Goal: Check status: Check status

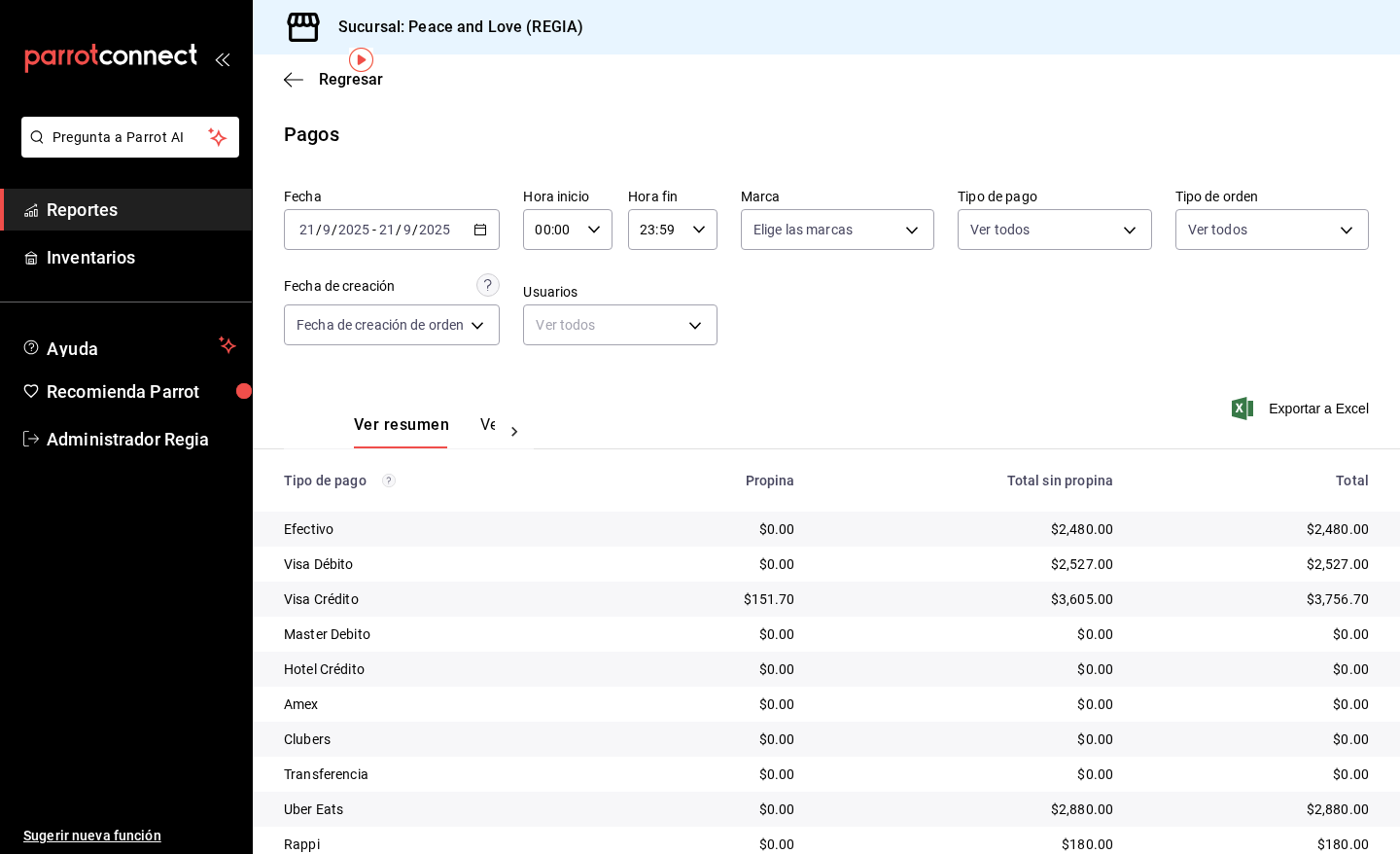
scroll to position [74, 0]
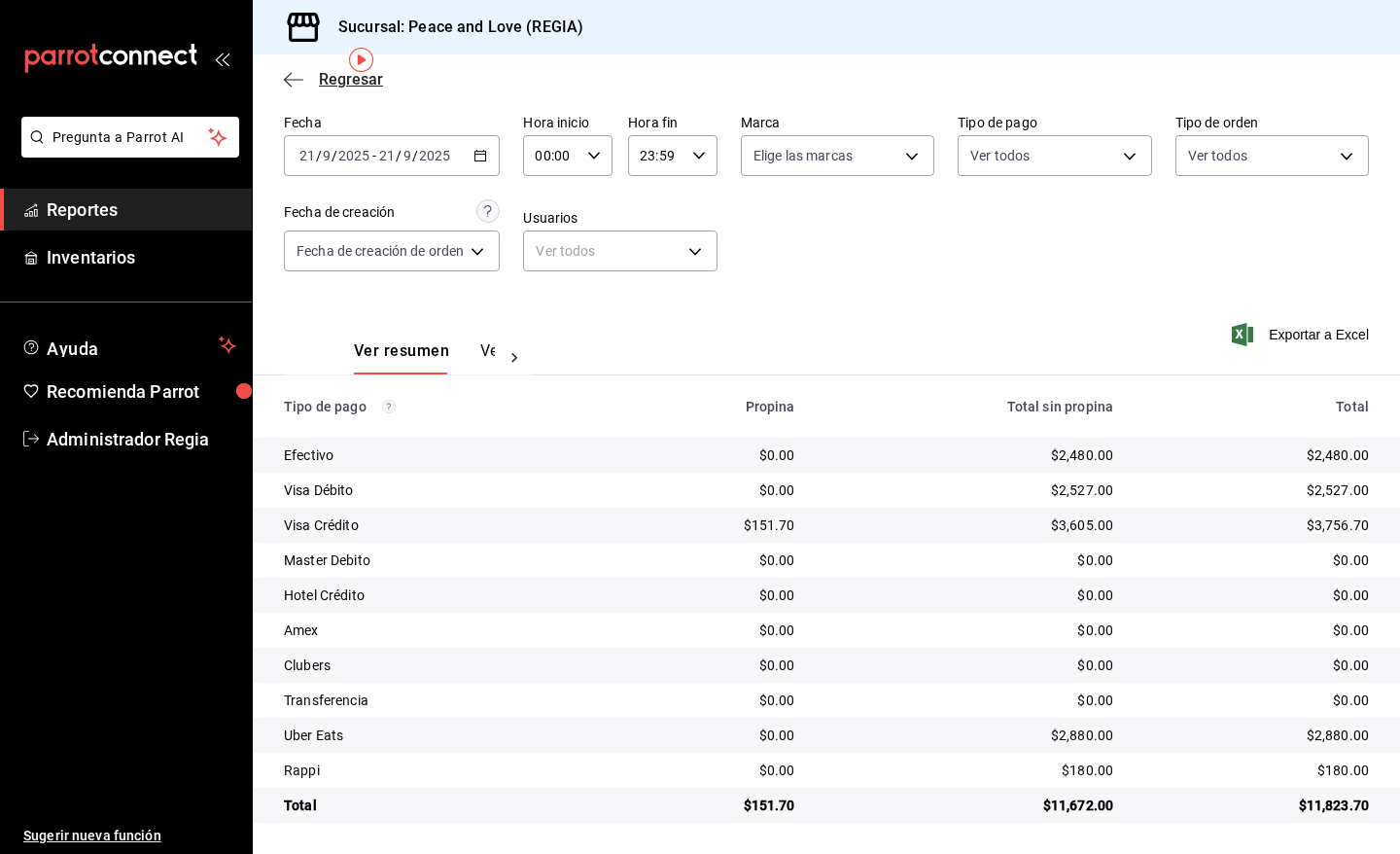
click at [353, 79] on span "Regresar" at bounding box center [351, 79] width 64 height 19
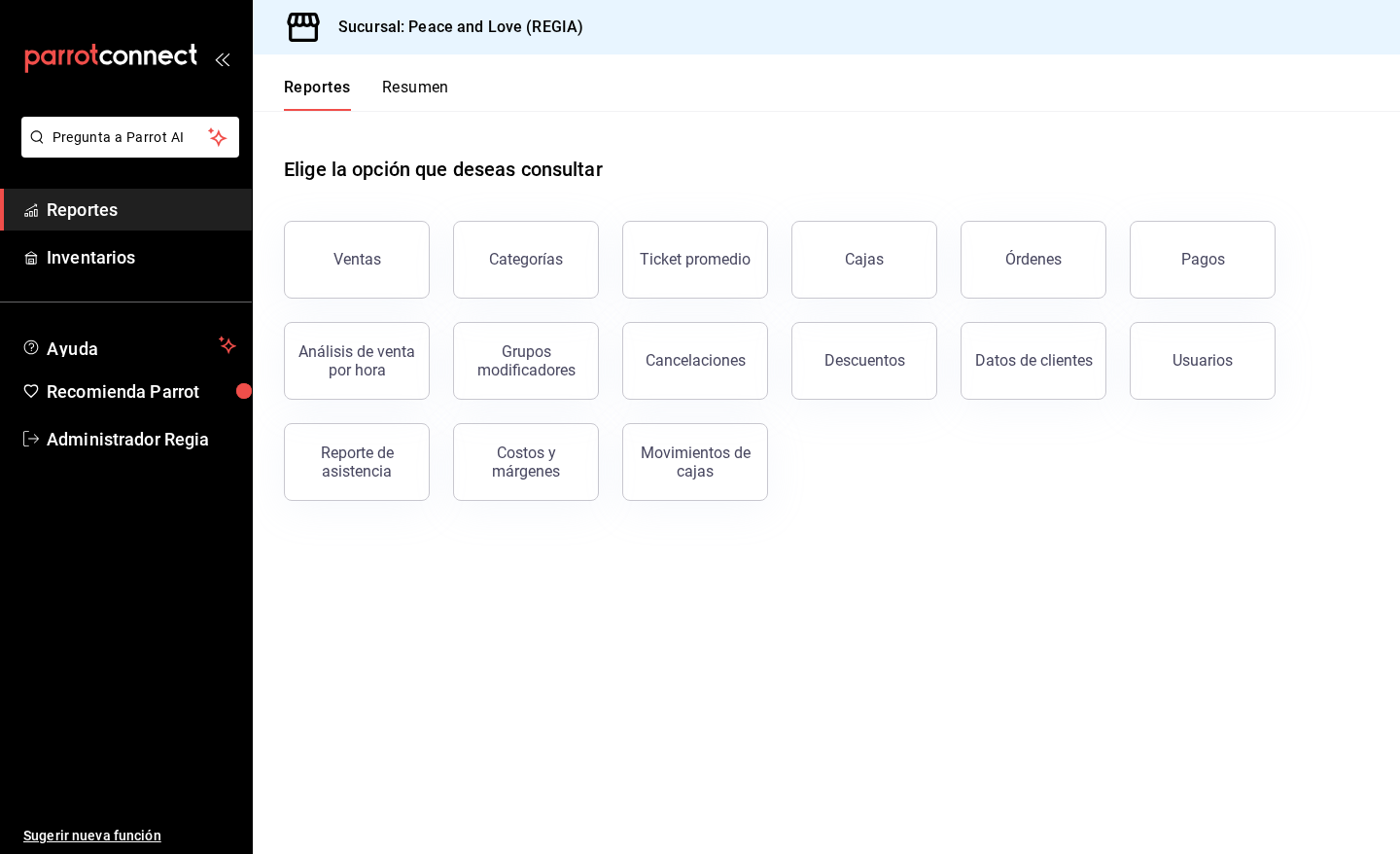
click at [390, 475] on div "Reporte de asistencia" at bounding box center [356, 462] width 120 height 37
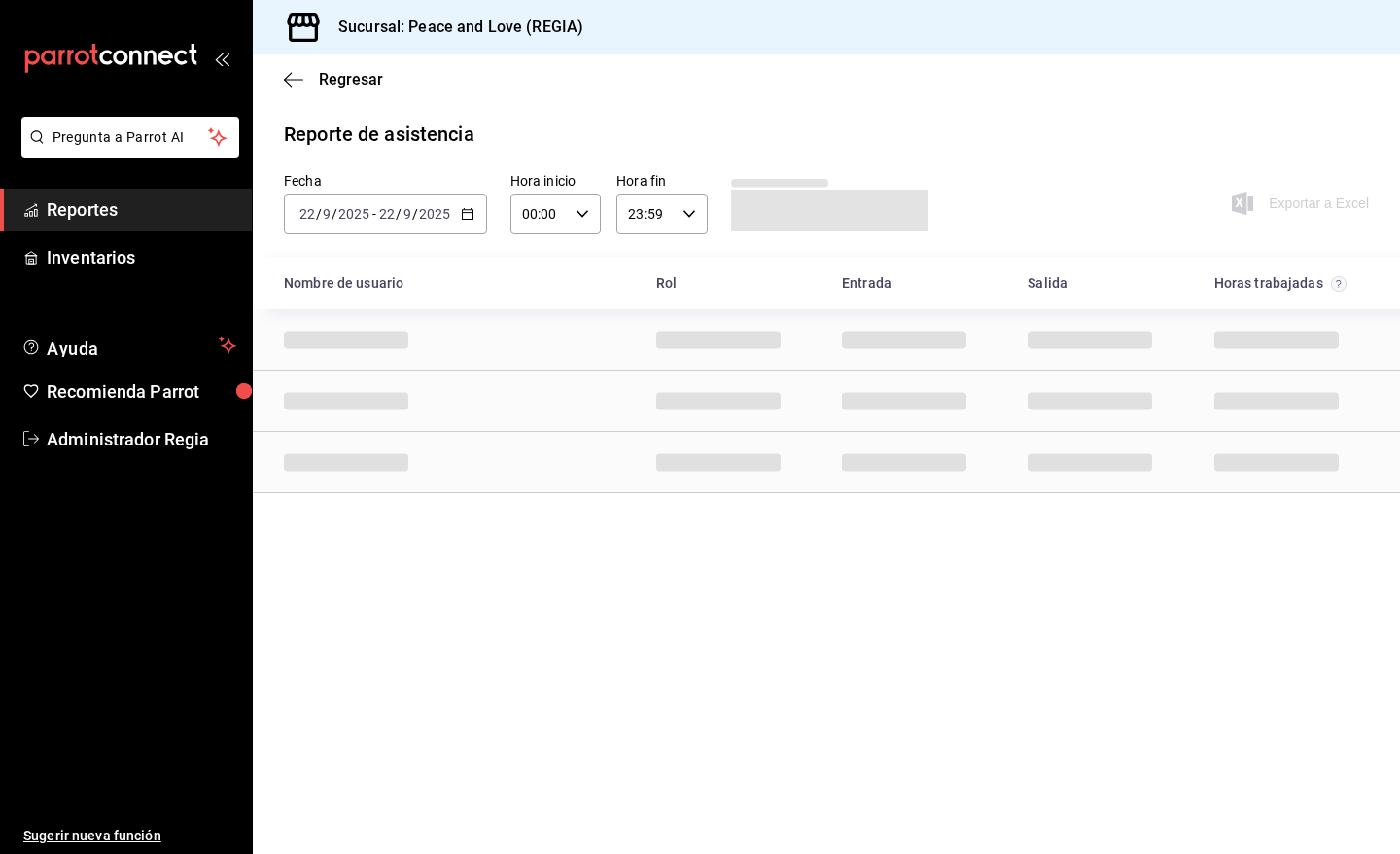
click at [460, 224] on div "[DATE] [DATE] - [DATE] [DATE]" at bounding box center [385, 213] width 203 height 41
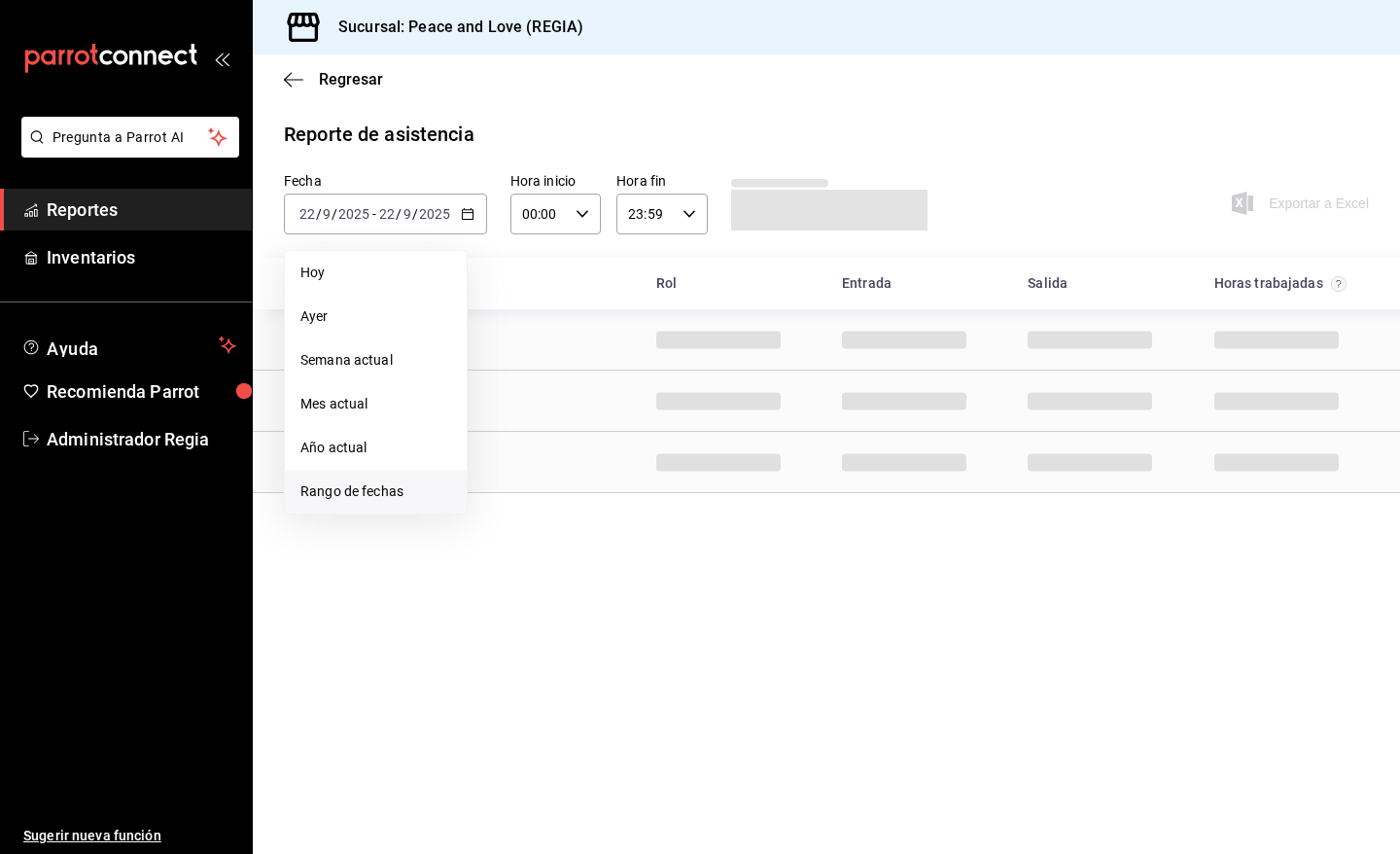
click at [347, 473] on li "Rango de fechas" at bounding box center [375, 492] width 182 height 44
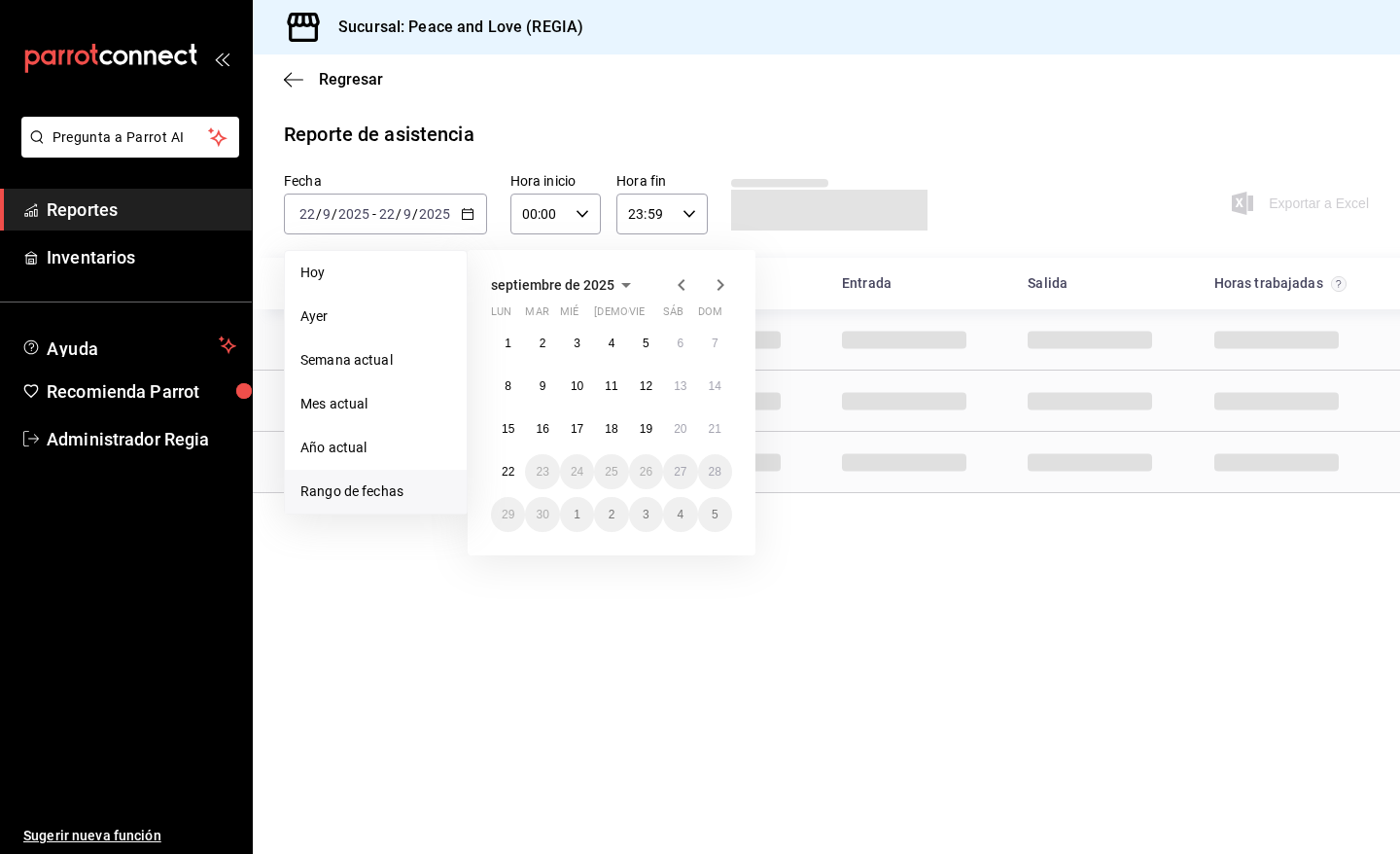
click at [395, 504] on li "Rango de fechas" at bounding box center [375, 492] width 182 height 44
click at [500, 446] on div "1 2 3 4 5 6 7 8 9 10 11 12 13 14 15 16 17 18 19 20 21 22 23 24 25 26 27 28 29 3…" at bounding box center [611, 428] width 241 height 206
click at [502, 444] on button "15" at bounding box center [507, 428] width 34 height 35
click at [708, 433] on abbr "21" at bounding box center [714, 429] width 13 height 14
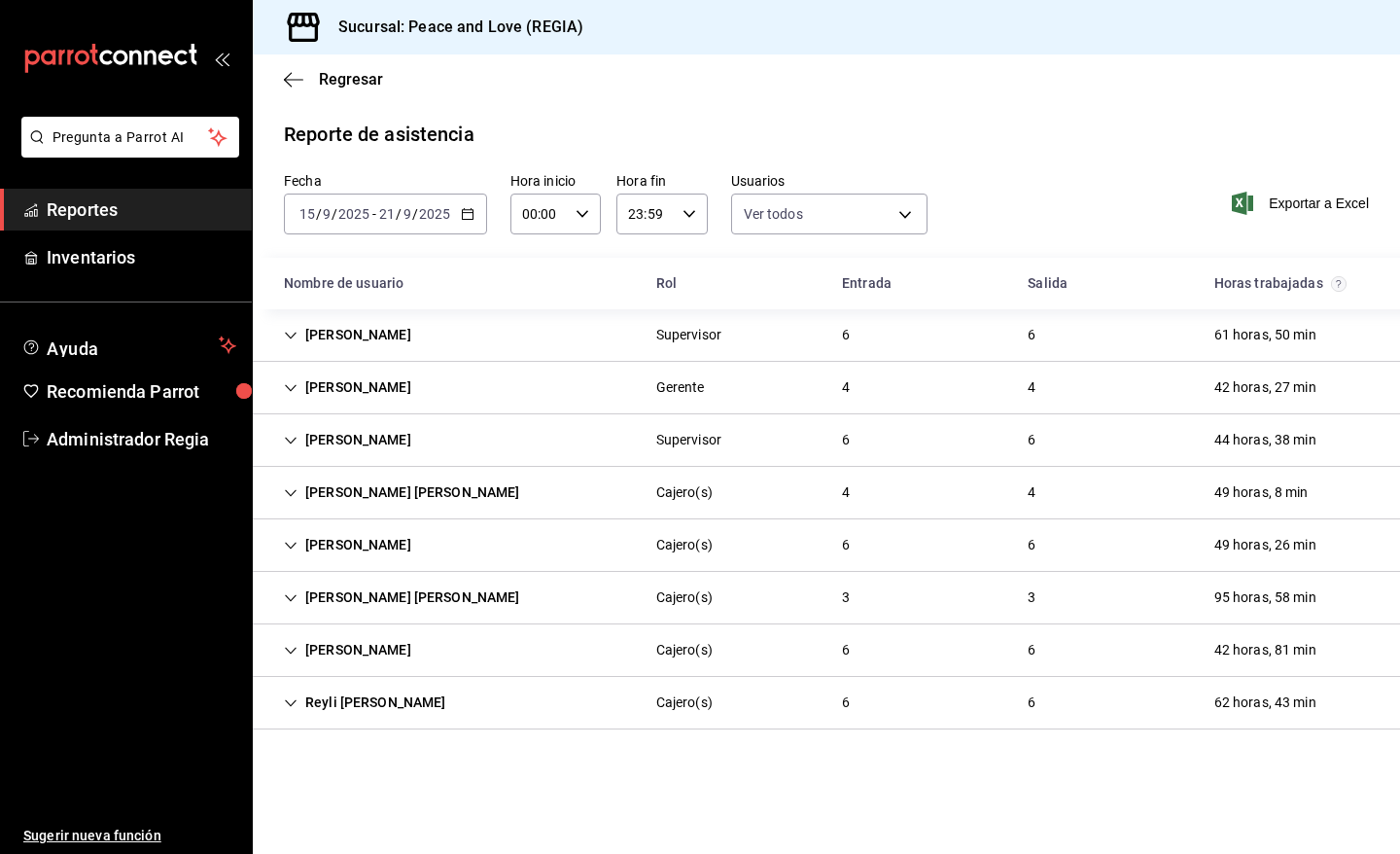
click at [479, 663] on div "[PERSON_NAME](s) 6 6 42 horas, 81 min" at bounding box center [826, 650] width 1147 height 53
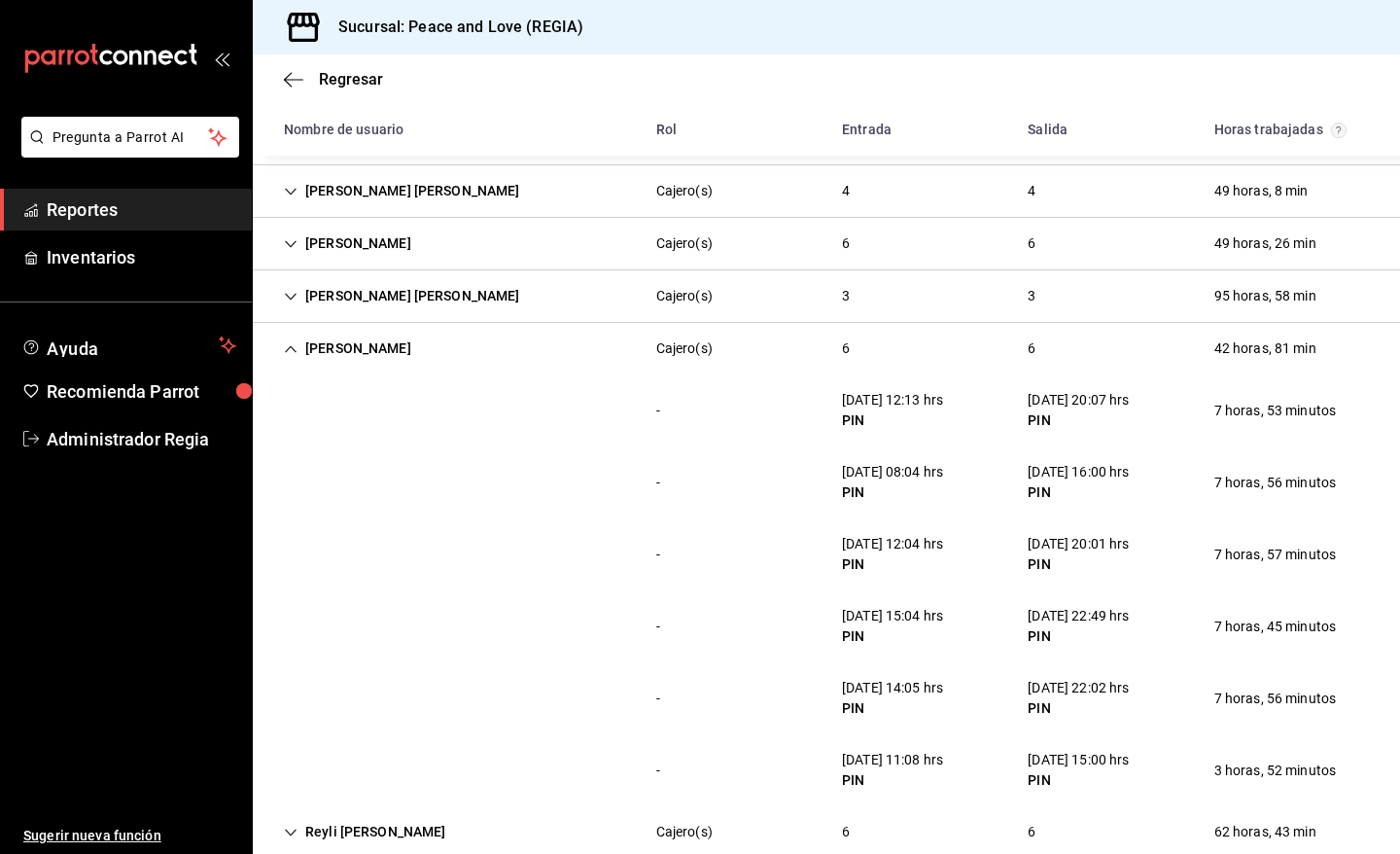
scroll to position [337, 0]
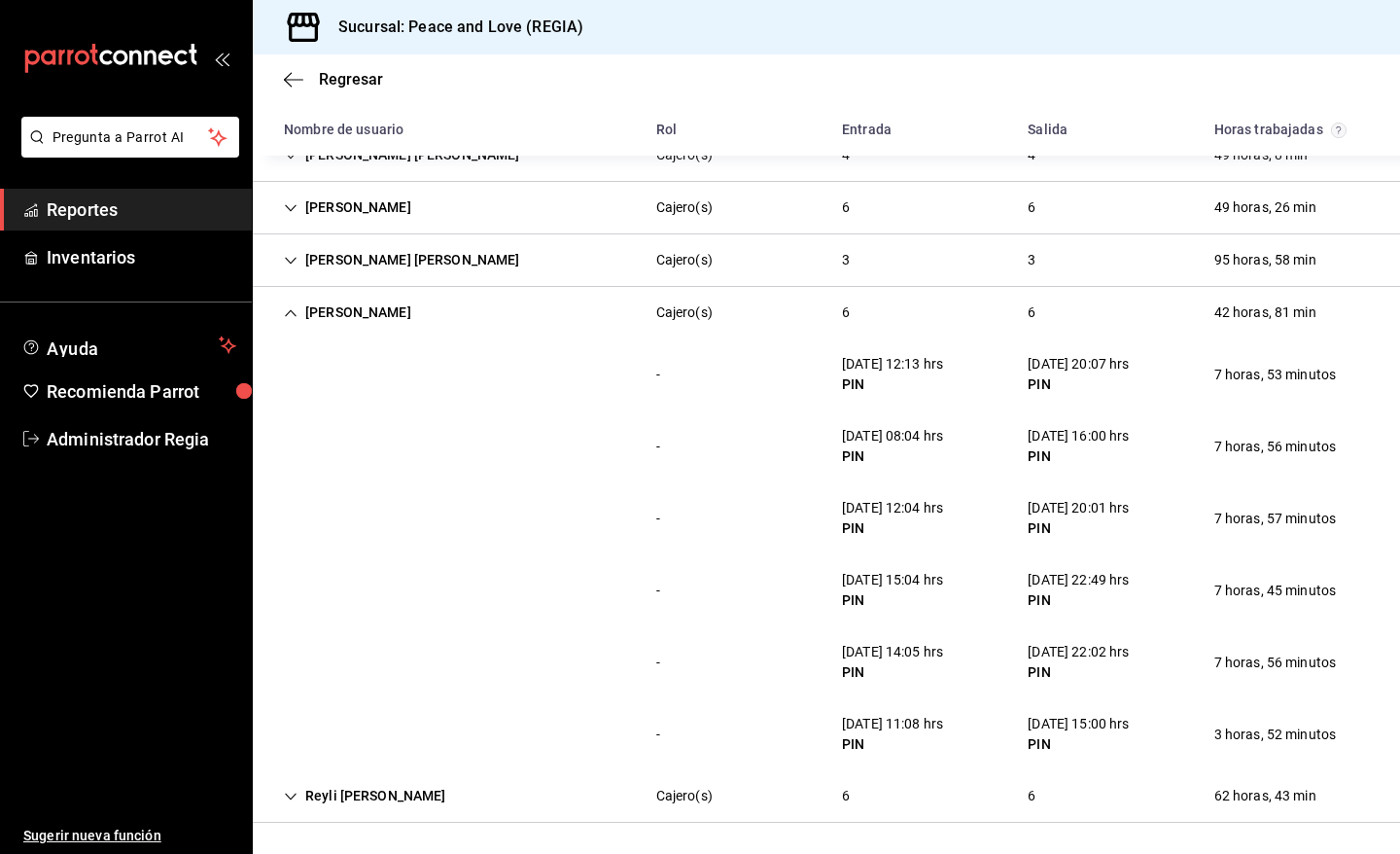
click at [382, 323] on div "[PERSON_NAME]" at bounding box center [347, 313] width 158 height 36
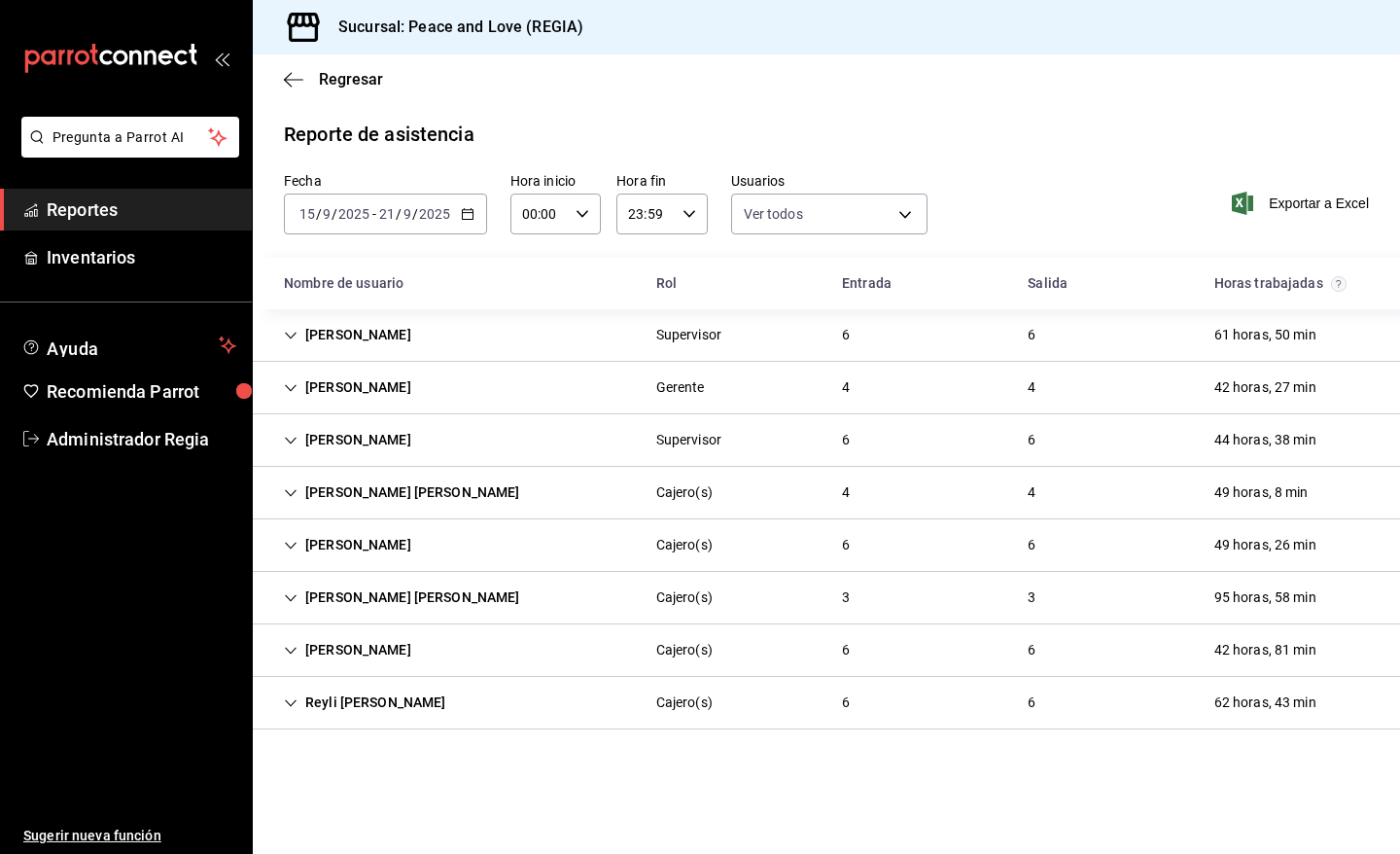
scroll to position [0, 0]
click at [469, 589] on div "[PERSON_NAME] [PERSON_NAME]" at bounding box center [402, 597] width 268 height 36
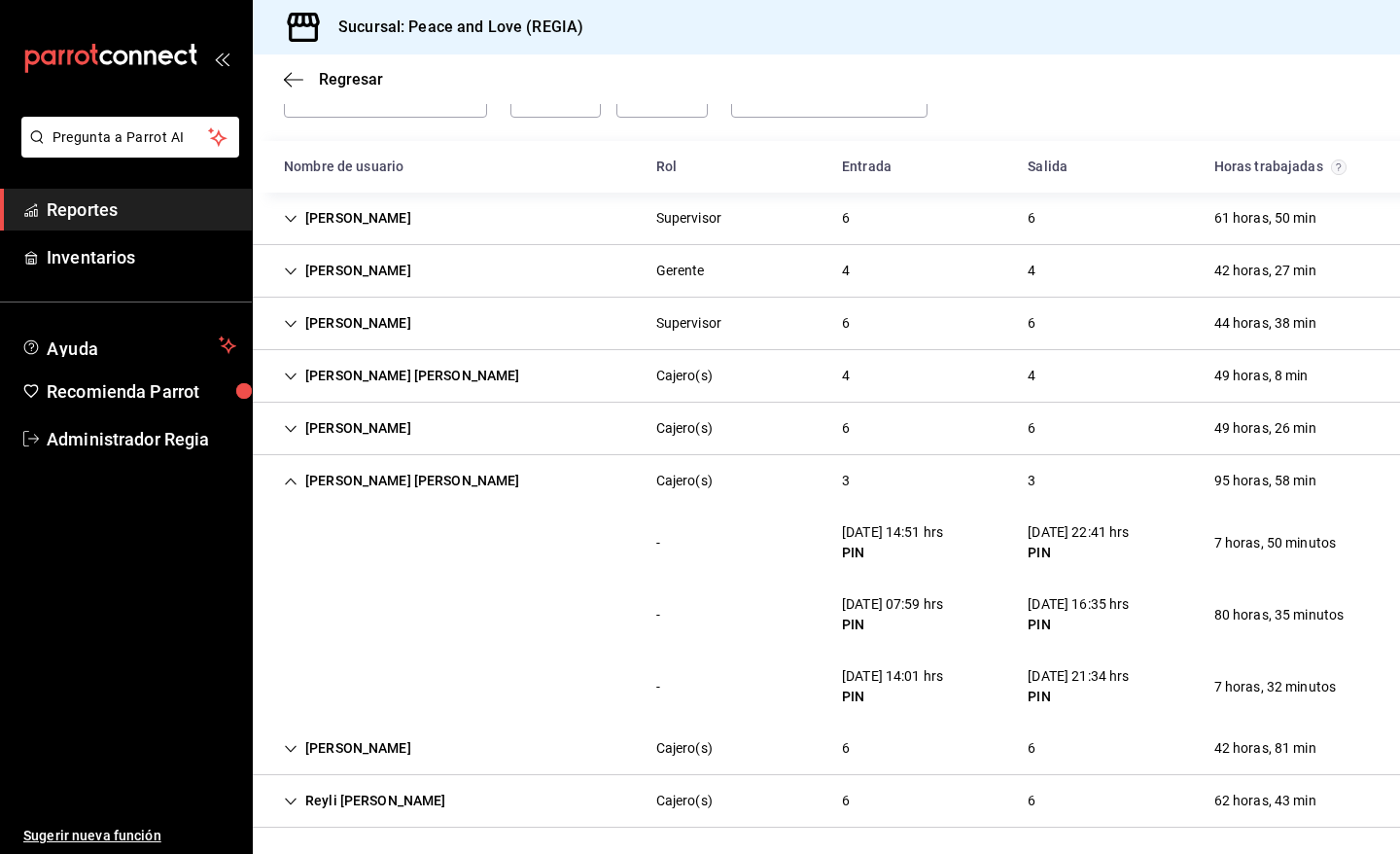
scroll to position [121, 0]
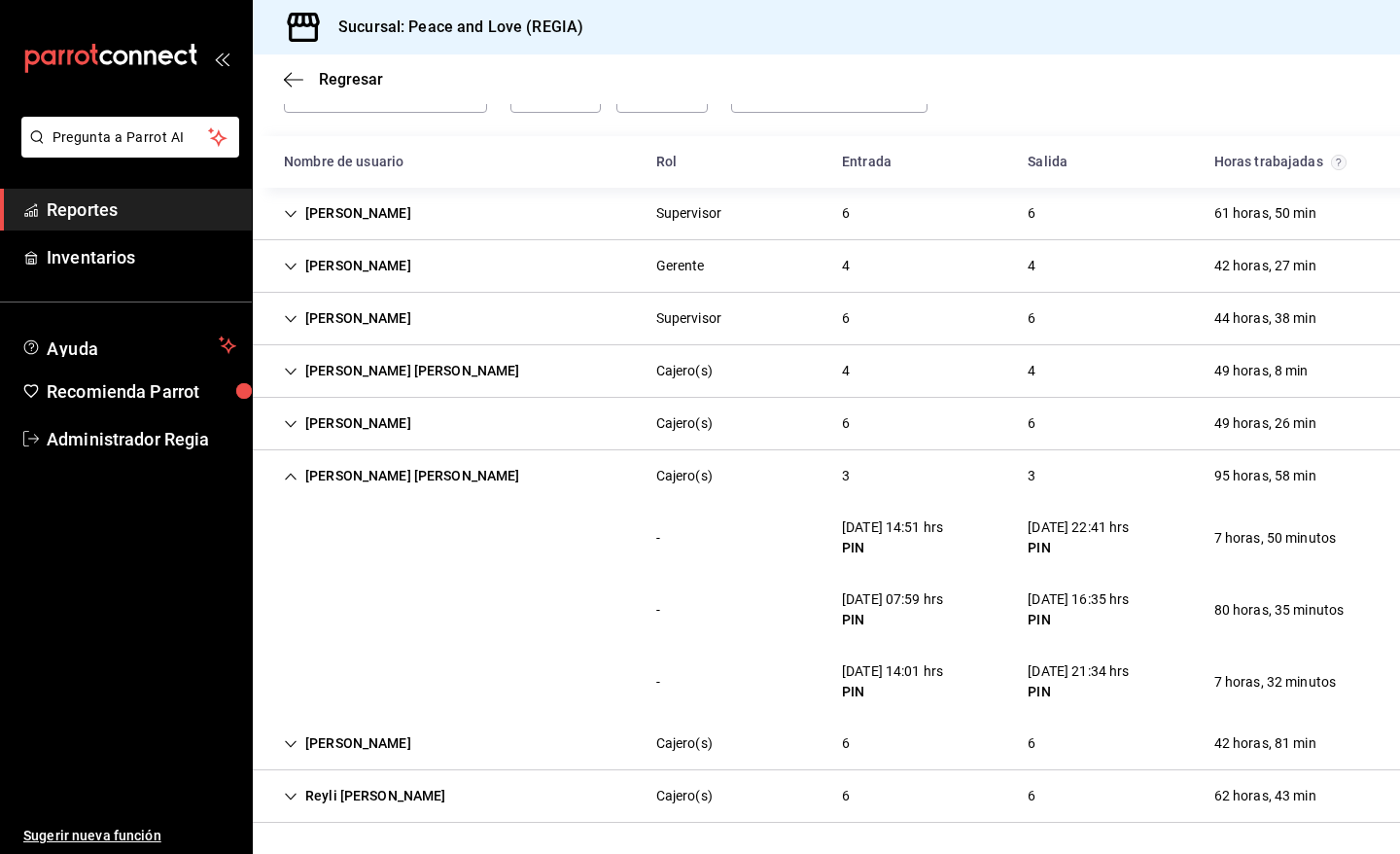
click at [431, 482] on div "[PERSON_NAME] [PERSON_NAME]" at bounding box center [402, 476] width 268 height 36
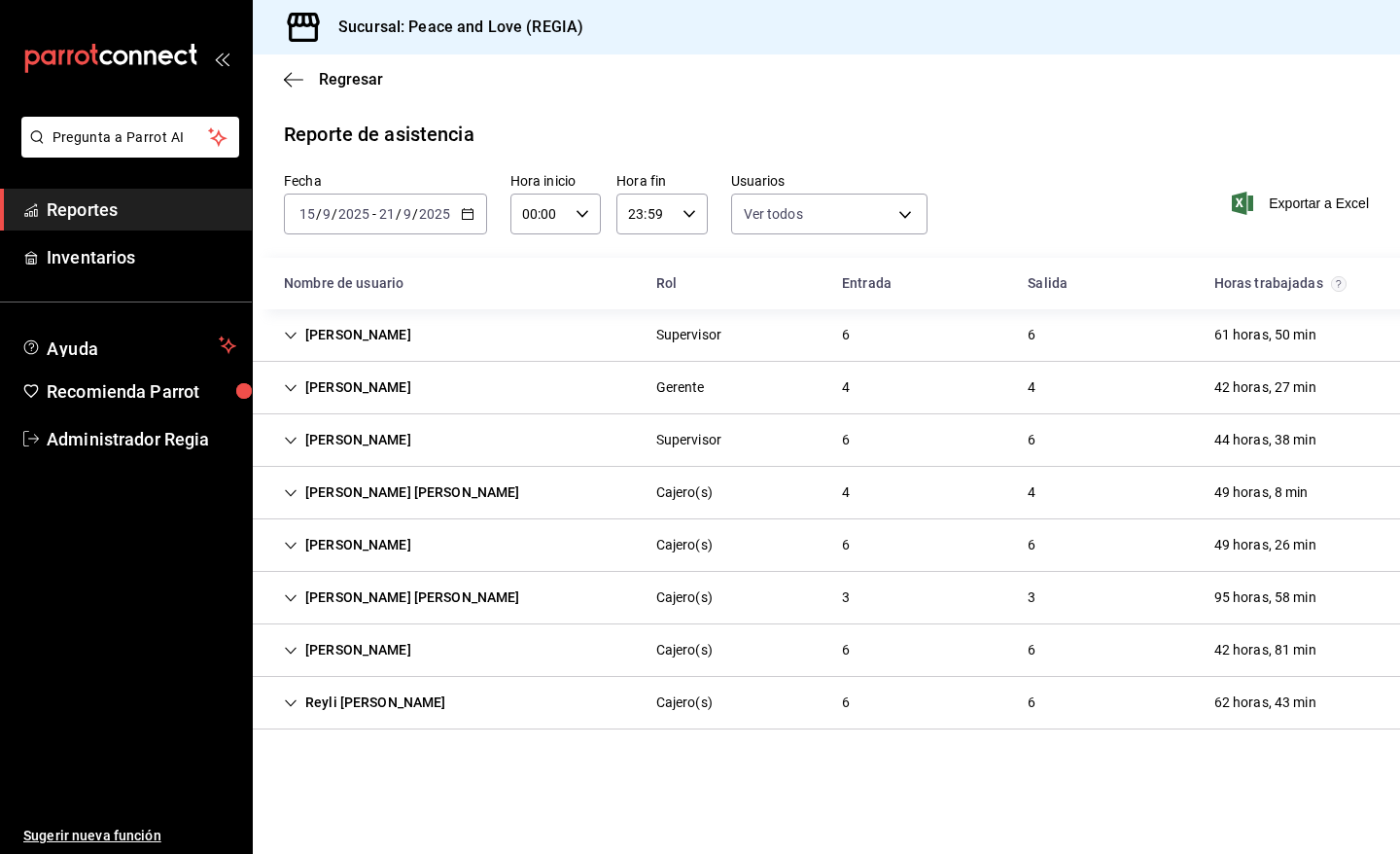
scroll to position [0, 0]
